Goal: Check status

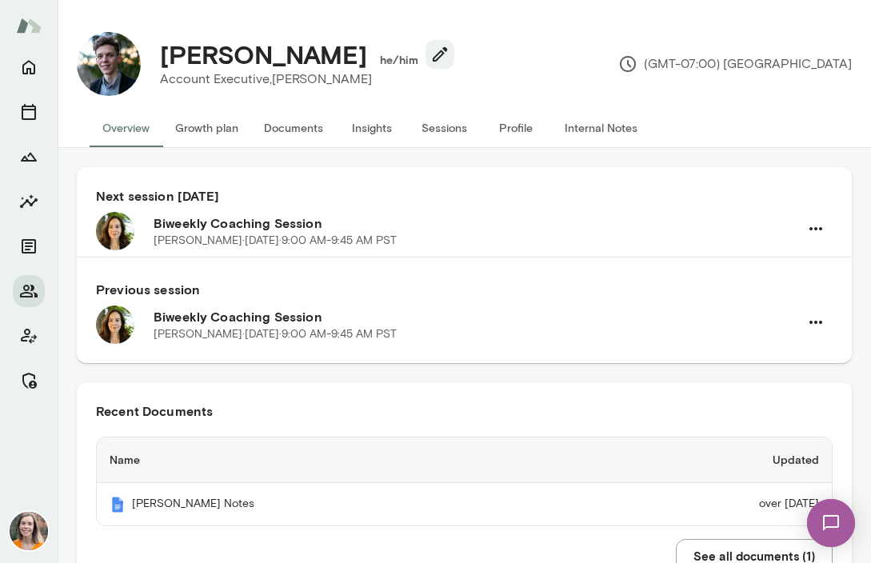
scroll to position [16, 0]
